Goal: Task Accomplishment & Management: Manage account settings

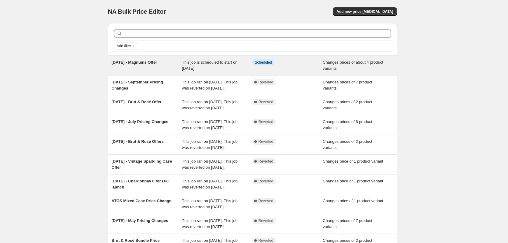
click at [156, 61] on span "[DATE] - Magnums Offer" at bounding box center [135, 62] width 46 height 5
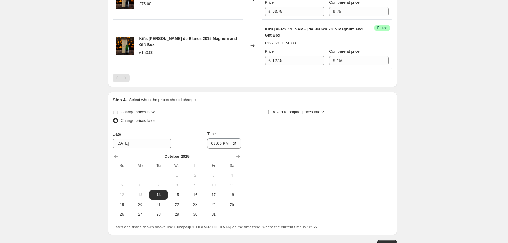
scroll to position [396, 0]
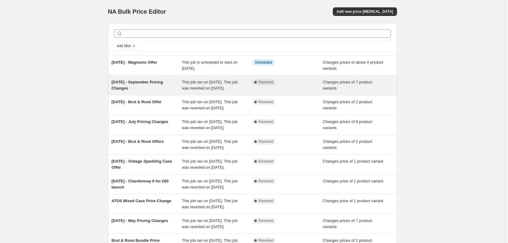
click at [152, 91] on div "[DATE] - September Pricing Changes" at bounding box center [147, 85] width 71 height 12
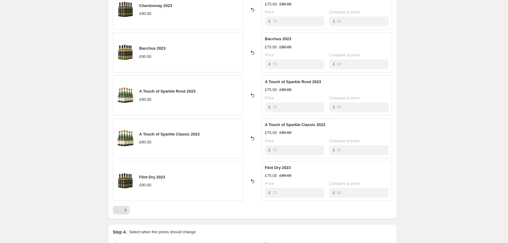
scroll to position [335, 0]
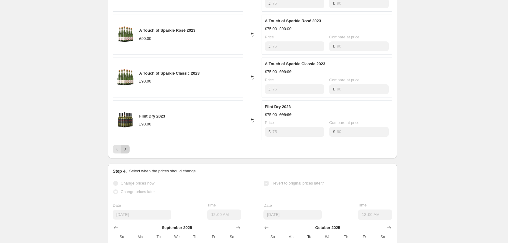
click at [126, 150] on icon "Next" at bounding box center [125, 149] width 6 height 6
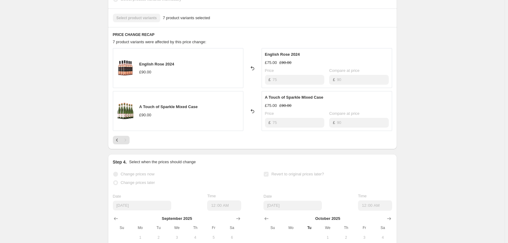
scroll to position [155, 0]
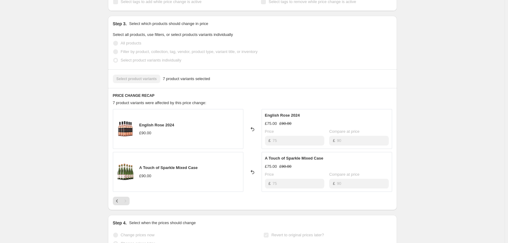
click at [122, 201] on div "Pagination" at bounding box center [125, 201] width 9 height 9
click at [116, 201] on icon "Previous" at bounding box center [117, 201] width 6 height 6
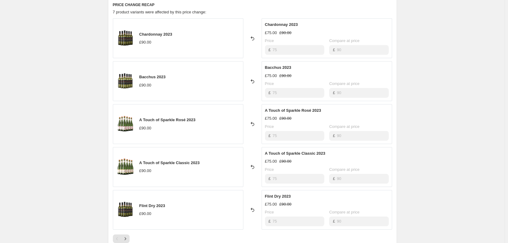
scroll to position [124, 0]
